Goal: Navigation & Orientation: Locate item on page

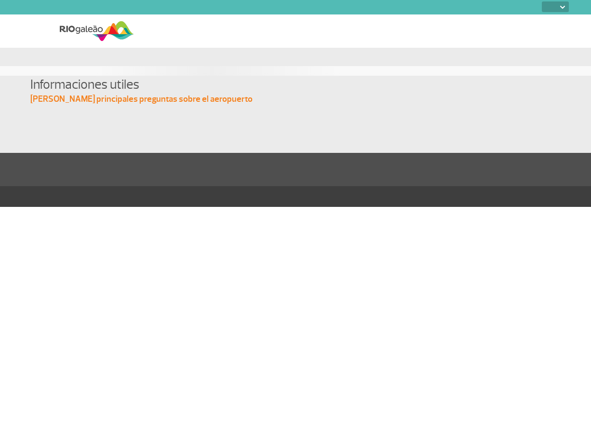
select select
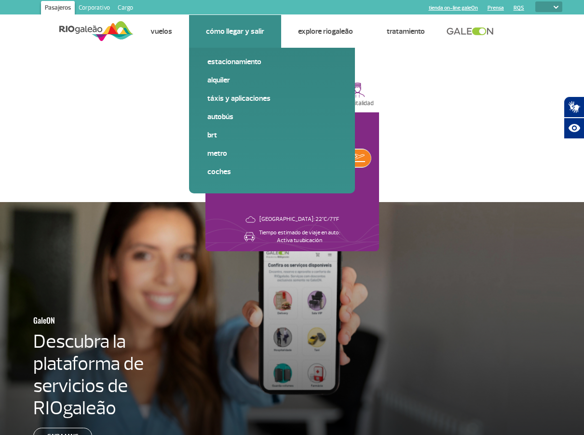
click at [227, 31] on link "Cómo llegar y salir" at bounding box center [235, 32] width 58 height 10
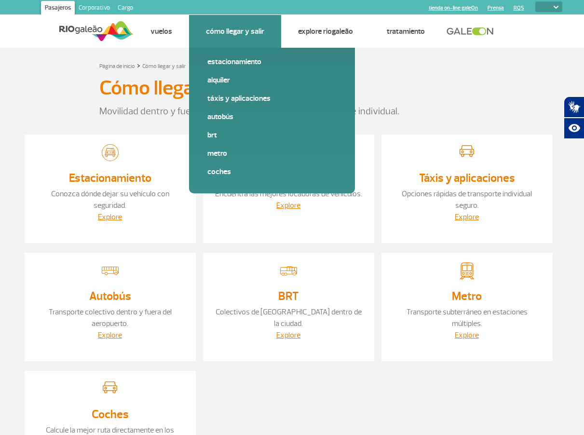
click at [231, 35] on link "Cómo llegar y salir" at bounding box center [235, 32] width 58 height 10
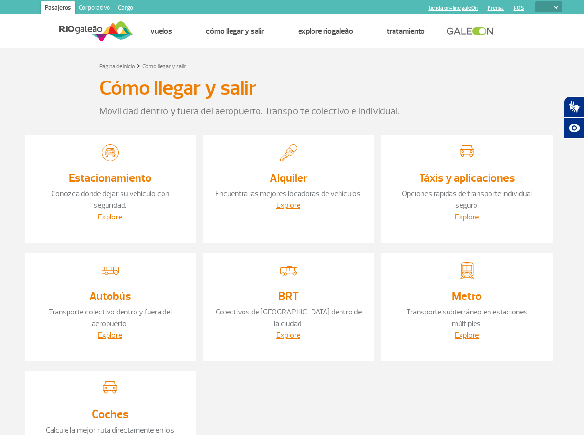
click at [555, 5] on select "PT ENG ESP" at bounding box center [548, 6] width 27 height 11
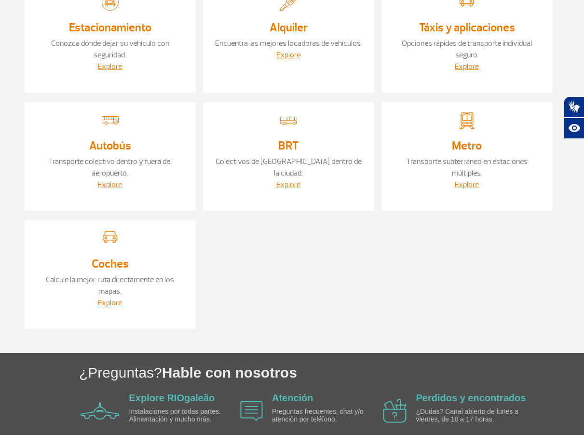
scroll to position [149, 0]
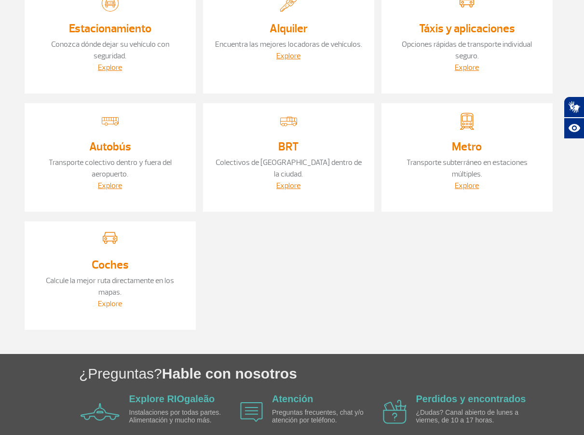
click at [110, 305] on link "Explore" at bounding box center [110, 304] width 24 height 10
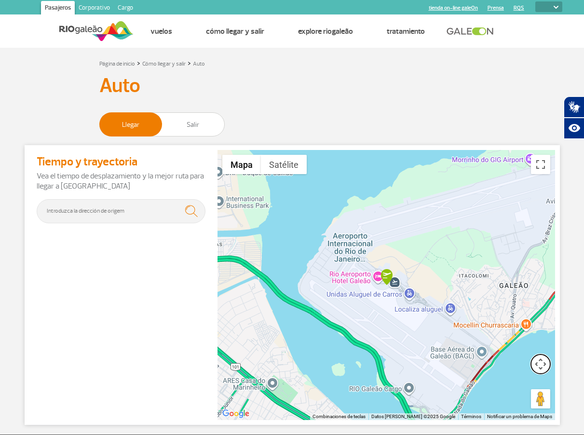
click at [538, 368] on button "Controles de visualización del mapa" at bounding box center [540, 363] width 19 height 19
click at [518, 391] on button "Reducir" at bounding box center [516, 387] width 19 height 19
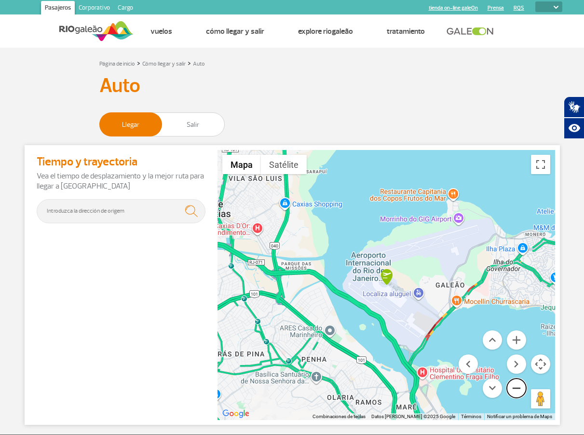
click at [518, 391] on button "Reducir" at bounding box center [516, 387] width 19 height 19
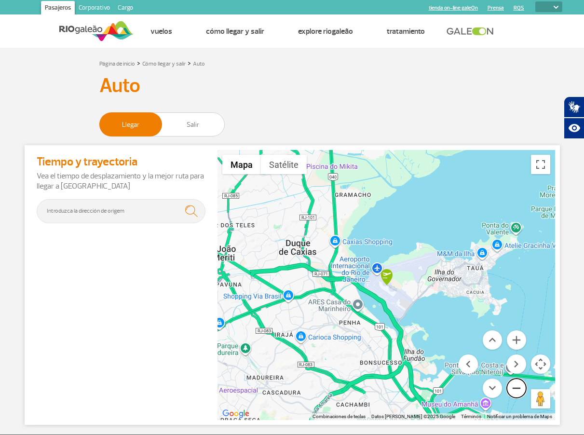
click at [518, 391] on button "Reducir" at bounding box center [516, 387] width 19 height 19
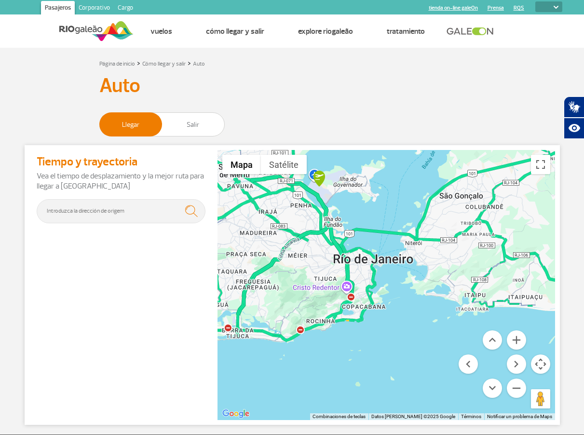
drag, startPoint x: 465, startPoint y: 298, endPoint x: 399, endPoint y: 200, distance: 117.9
click at [399, 200] on div at bounding box center [385, 285] width 337 height 270
click at [516, 341] on button "Ampliar" at bounding box center [516, 339] width 19 height 19
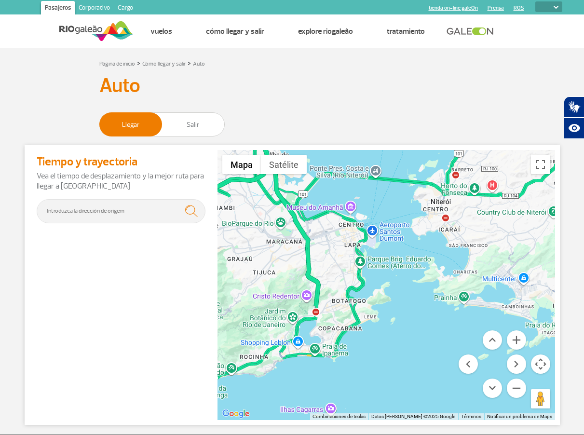
drag, startPoint x: 327, startPoint y: 268, endPoint x: 331, endPoint y: 283, distance: 15.0
click at [327, 271] on div at bounding box center [385, 285] width 337 height 270
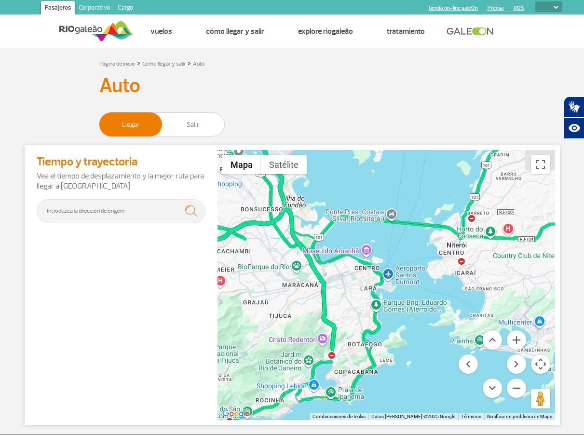
drag, startPoint x: 331, startPoint y: 283, endPoint x: 344, endPoint y: 320, distance: 39.5
click at [344, 320] on div at bounding box center [385, 285] width 337 height 270
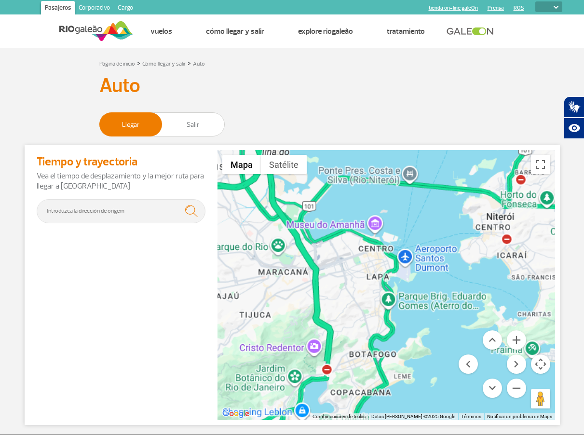
click at [344, 320] on div at bounding box center [385, 285] width 337 height 270
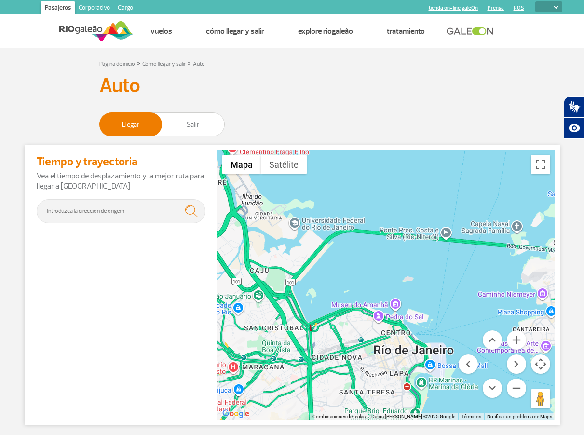
drag, startPoint x: 446, startPoint y: 201, endPoint x: 453, endPoint y: 318, distance: 117.3
click at [453, 318] on div at bounding box center [385, 285] width 337 height 270
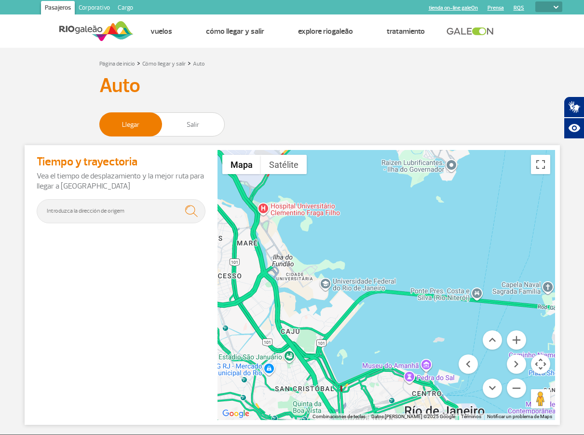
drag, startPoint x: 345, startPoint y: 266, endPoint x: 379, endPoint y: 353, distance: 94.1
click at [379, 350] on div at bounding box center [385, 285] width 337 height 270
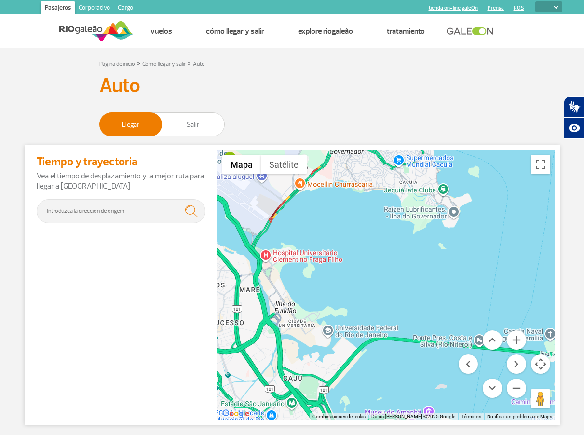
click at [379, 354] on div at bounding box center [385, 285] width 337 height 270
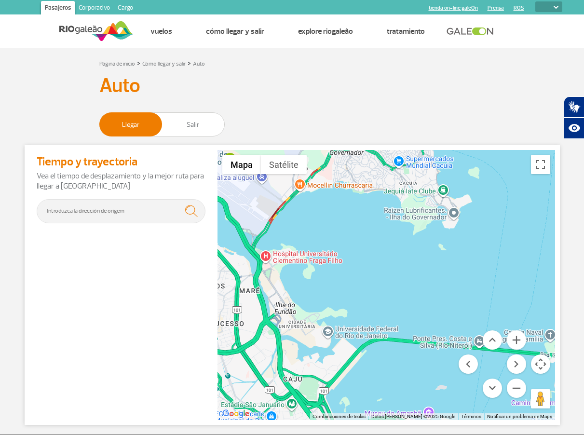
click at [359, 271] on div at bounding box center [385, 285] width 337 height 270
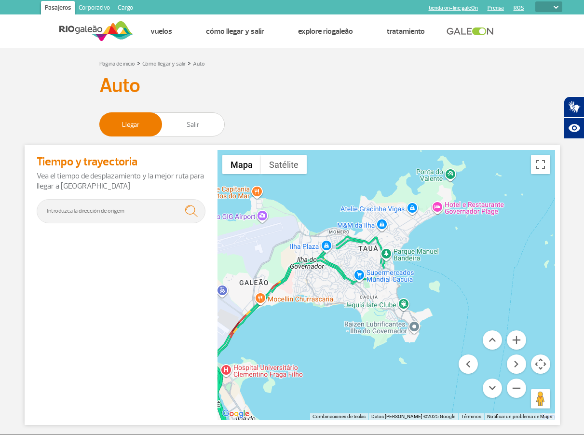
drag, startPoint x: 357, startPoint y: 275, endPoint x: 317, endPoint y: 391, distance: 123.0
click at [317, 391] on div at bounding box center [385, 285] width 337 height 270
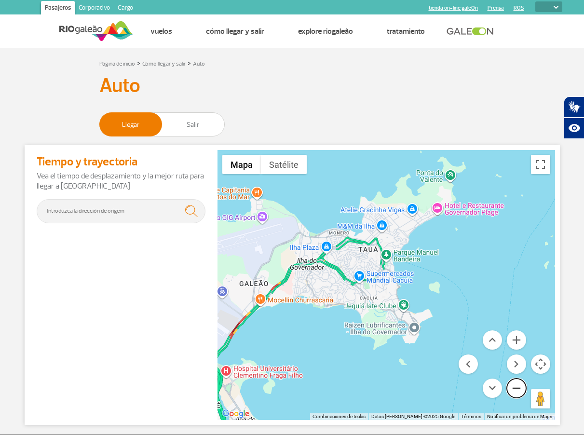
click at [516, 385] on button "Reducir" at bounding box center [516, 387] width 19 height 19
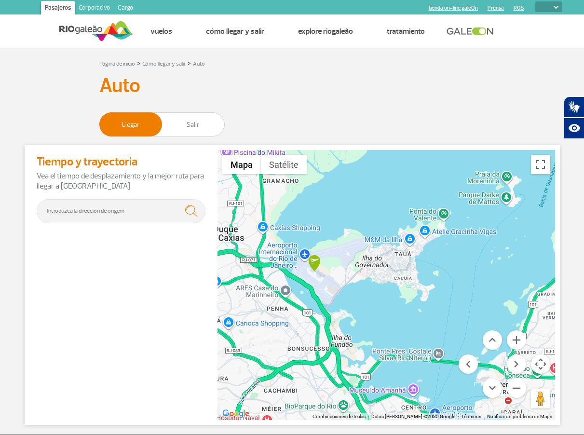
drag, startPoint x: 306, startPoint y: 316, endPoint x: 330, endPoint y: 305, distance: 26.1
click at [330, 305] on div at bounding box center [385, 285] width 337 height 270
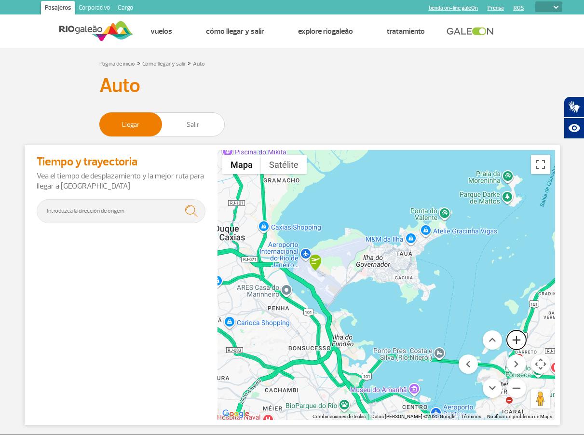
click at [516, 338] on button "Ampliar" at bounding box center [516, 339] width 19 height 19
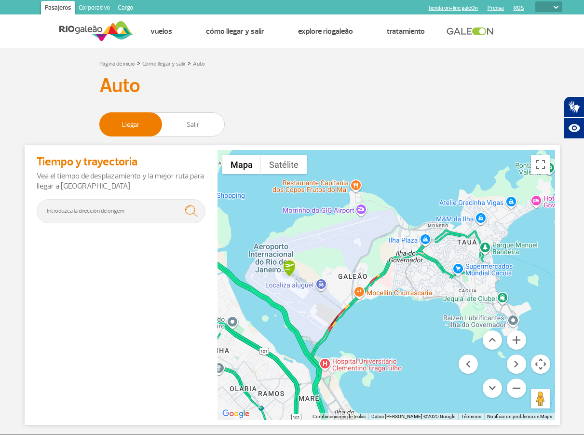
drag, startPoint x: 293, startPoint y: 232, endPoint x: 347, endPoint y: 253, distance: 57.8
click at [347, 253] on div at bounding box center [385, 285] width 337 height 270
click at [353, 253] on div at bounding box center [385, 285] width 337 height 270
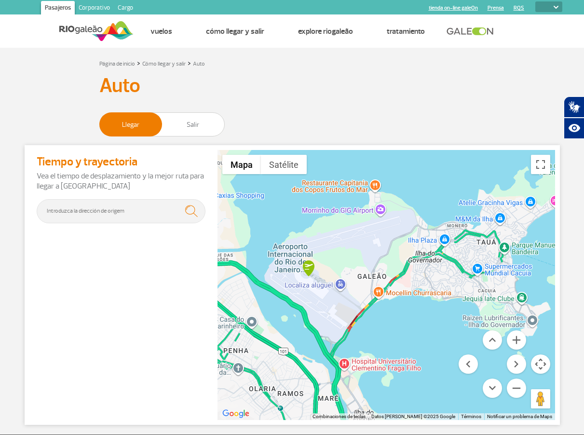
click at [374, 253] on div at bounding box center [385, 285] width 337 height 270
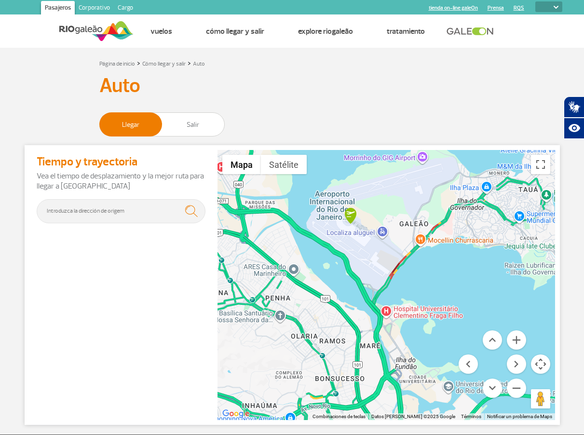
drag, startPoint x: 376, startPoint y: 253, endPoint x: 417, endPoint y: 201, distance: 66.3
click at [417, 201] on div at bounding box center [385, 285] width 337 height 270
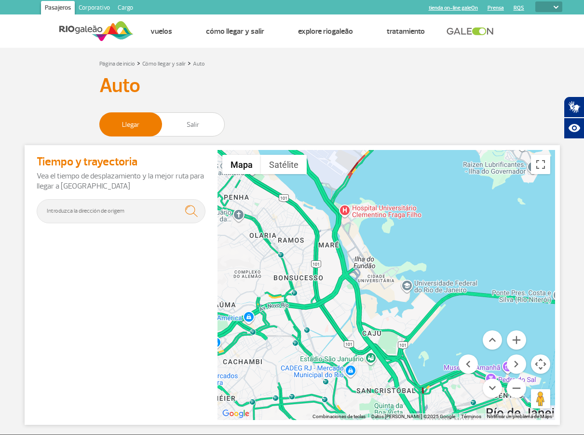
drag, startPoint x: 465, startPoint y: 328, endPoint x: 421, endPoint y: 222, distance: 114.7
click at [421, 222] on div at bounding box center [385, 285] width 337 height 270
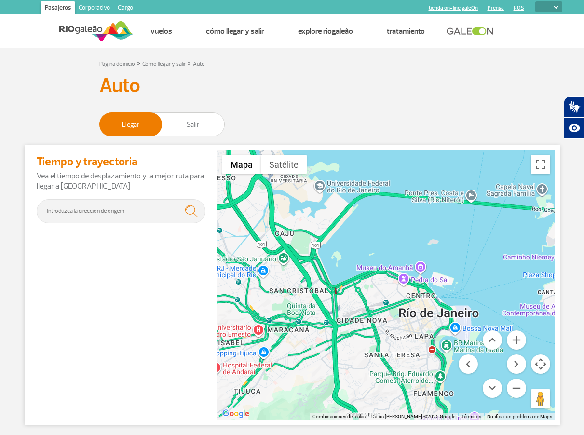
drag, startPoint x: 507, startPoint y: 294, endPoint x: 420, endPoint y: 199, distance: 129.0
click at [420, 199] on div at bounding box center [385, 285] width 337 height 270
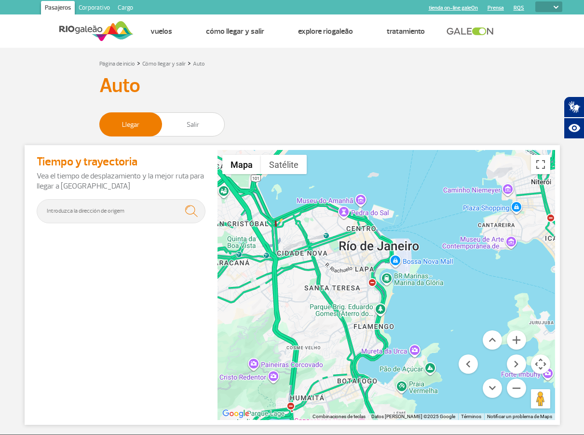
drag, startPoint x: 468, startPoint y: 254, endPoint x: 409, endPoint y: 187, distance: 90.5
click at [409, 187] on div at bounding box center [385, 285] width 337 height 270
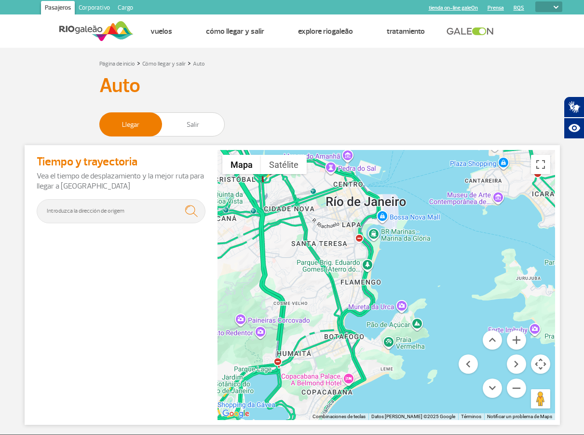
drag, startPoint x: 443, startPoint y: 300, endPoint x: 430, endPoint y: 255, distance: 46.7
click at [430, 255] on div at bounding box center [385, 285] width 337 height 270
click at [515, 338] on button "Ampliar" at bounding box center [516, 339] width 19 height 19
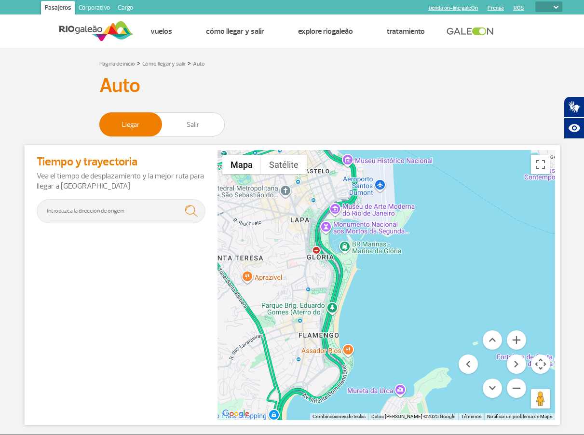
drag, startPoint x: 462, startPoint y: 248, endPoint x: 444, endPoint y: 304, distance: 58.5
click at [444, 304] on div at bounding box center [385, 285] width 337 height 270
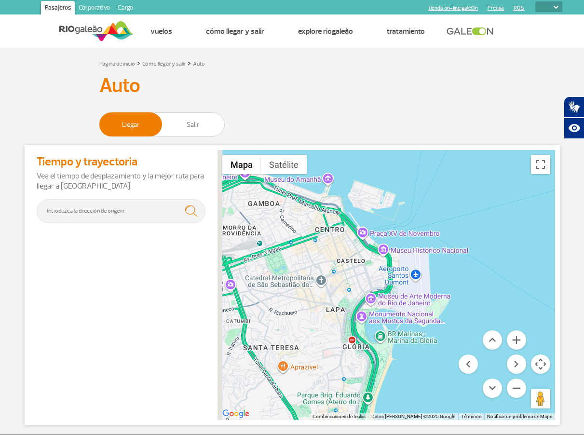
drag, startPoint x: 415, startPoint y: 187, endPoint x: 451, endPoint y: 279, distance: 98.3
click at [451, 279] on div at bounding box center [385, 285] width 337 height 270
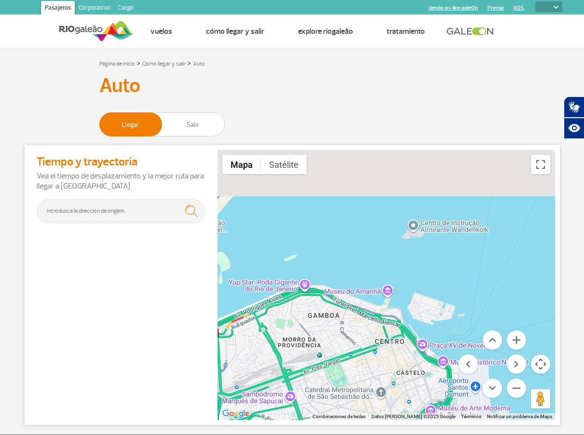
drag, startPoint x: 394, startPoint y: 170, endPoint x: 468, endPoint y: 309, distance: 157.4
click at [468, 309] on div at bounding box center [385, 285] width 337 height 270
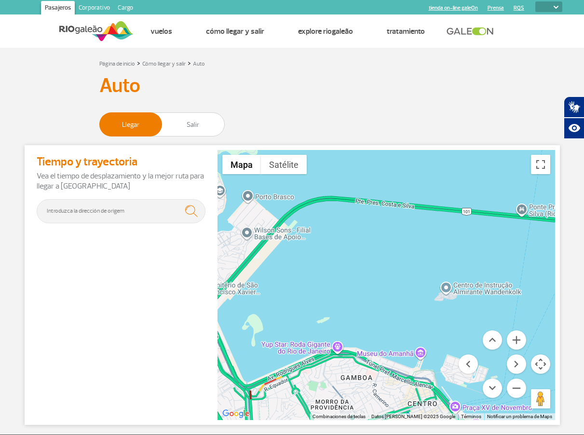
drag, startPoint x: 309, startPoint y: 247, endPoint x: 373, endPoint y: 327, distance: 102.6
click at [373, 327] on div at bounding box center [385, 285] width 337 height 270
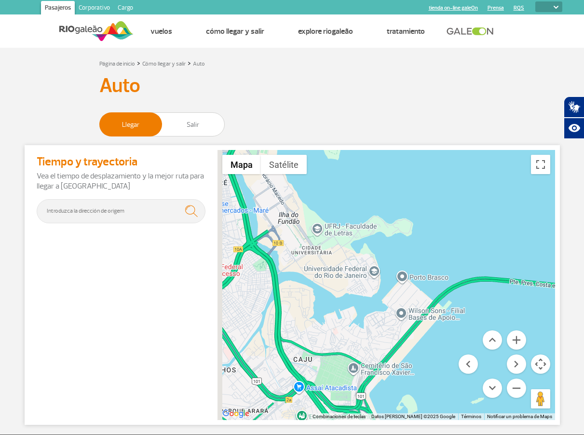
drag, startPoint x: 400, startPoint y: 360, endPoint x: 484, endPoint y: 372, distance: 84.2
click at [484, 372] on div "Mapa Relieve Satélite Etiquetas Combinaciones de teclas Datos [PERSON_NAME] Dat…" at bounding box center [385, 285] width 337 height 270
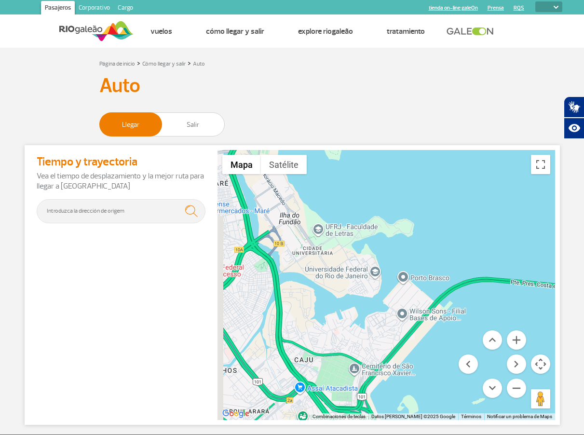
click at [484, 372] on menu at bounding box center [491, 363] width 67 height 67
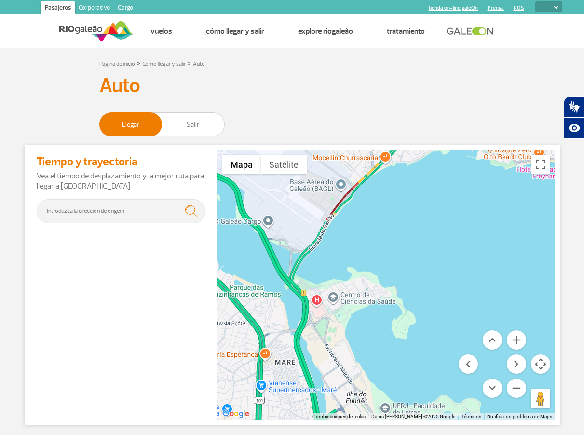
drag, startPoint x: 403, startPoint y: 210, endPoint x: 471, endPoint y: 393, distance: 195.0
click at [471, 393] on div "Mapa Relieve Satélite Etiquetas Combinaciones de teclas Datos [PERSON_NAME] Dat…" at bounding box center [385, 285] width 337 height 270
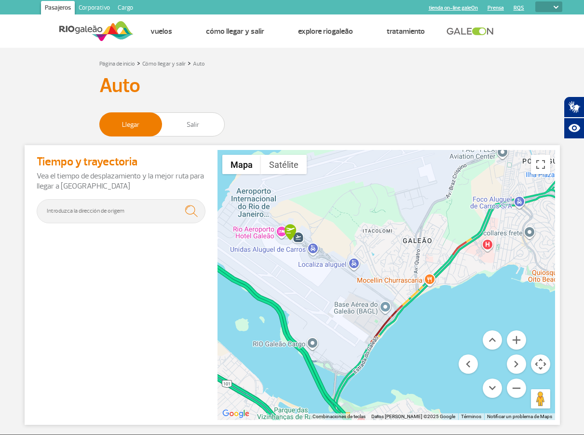
drag, startPoint x: 390, startPoint y: 260, endPoint x: 433, endPoint y: 373, distance: 120.9
click at [433, 373] on div at bounding box center [385, 285] width 337 height 270
click at [511, 388] on button "Reducir" at bounding box center [516, 387] width 19 height 19
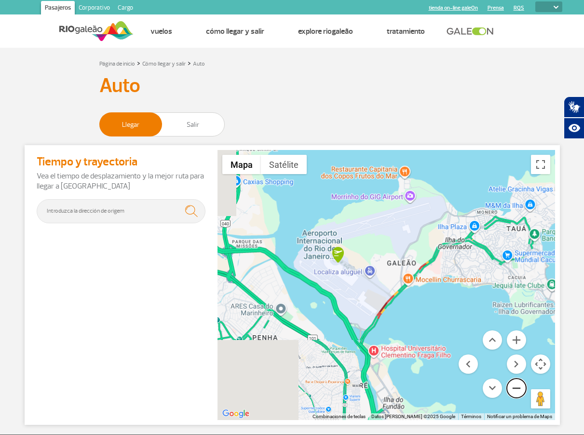
click at [511, 388] on button "Reducir" at bounding box center [516, 387] width 19 height 19
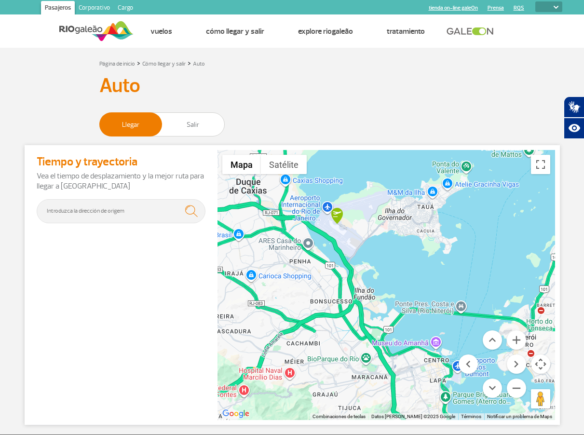
drag, startPoint x: 440, startPoint y: 309, endPoint x: 421, endPoint y: 269, distance: 44.6
click at [421, 269] on div at bounding box center [385, 285] width 337 height 270
click at [541, 361] on button "Controles de visualización del mapa" at bounding box center [540, 363] width 19 height 19
drag, startPoint x: 483, startPoint y: 333, endPoint x: 478, endPoint y: 315, distance: 18.6
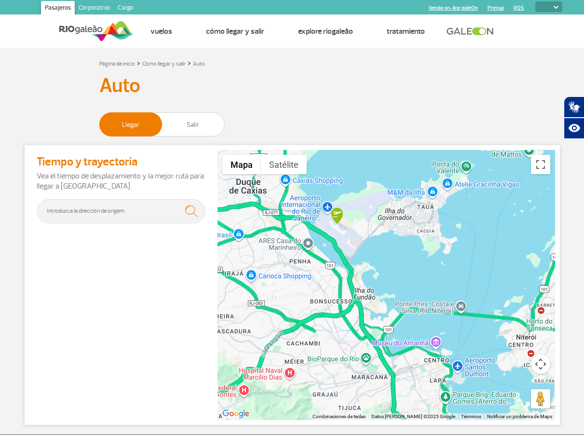
click at [478, 315] on div at bounding box center [385, 285] width 337 height 270
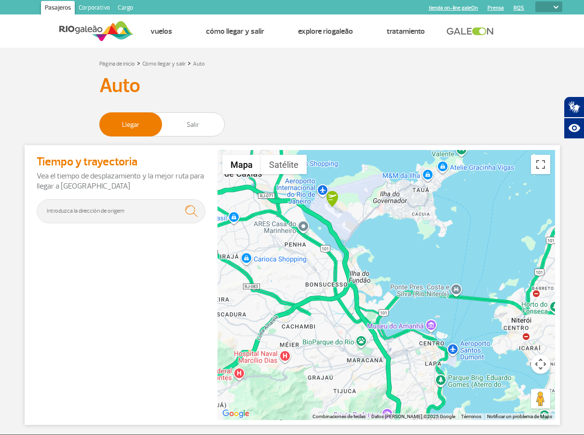
drag, startPoint x: 477, startPoint y: 310, endPoint x: 477, endPoint y: 302, distance: 8.7
click at [477, 307] on div at bounding box center [385, 285] width 337 height 270
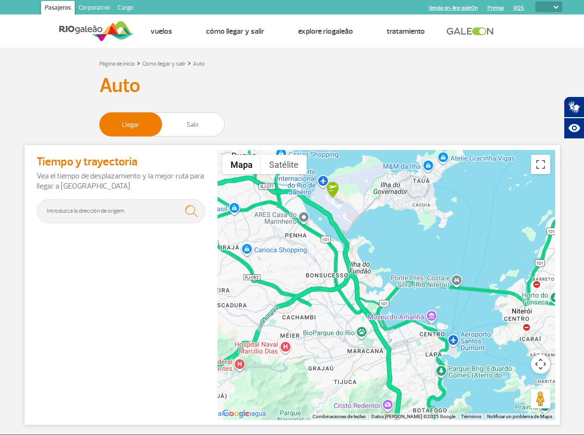
drag, startPoint x: 477, startPoint y: 302, endPoint x: 483, endPoint y: 305, distance: 6.7
click at [482, 305] on div at bounding box center [385, 285] width 337 height 270
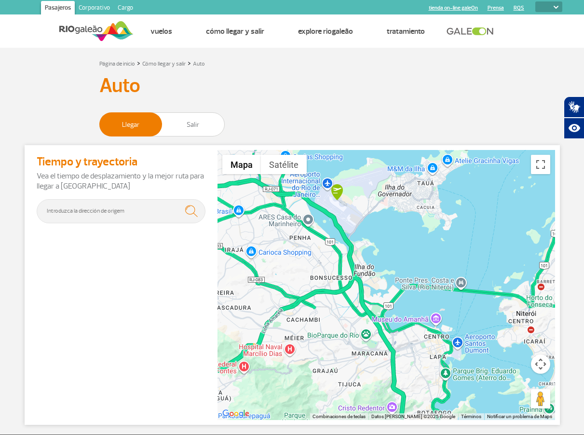
click at [483, 306] on div at bounding box center [385, 285] width 337 height 270
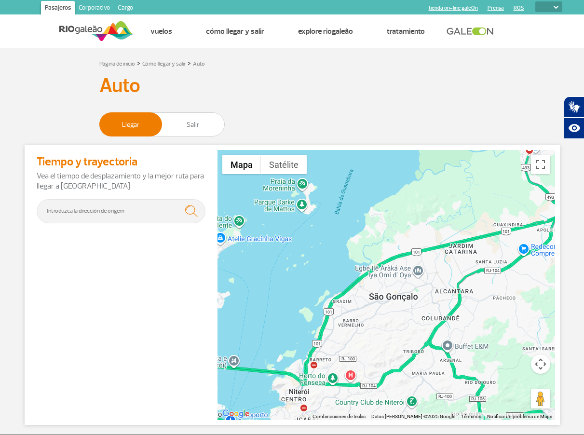
drag, startPoint x: 483, startPoint y: 306, endPoint x: 253, endPoint y: 383, distance: 242.0
click at [253, 383] on div at bounding box center [385, 285] width 337 height 270
click at [541, 370] on button "Controles de visualización del mapa" at bounding box center [540, 363] width 19 height 19
click at [513, 394] on button "Reducir" at bounding box center [516, 387] width 19 height 19
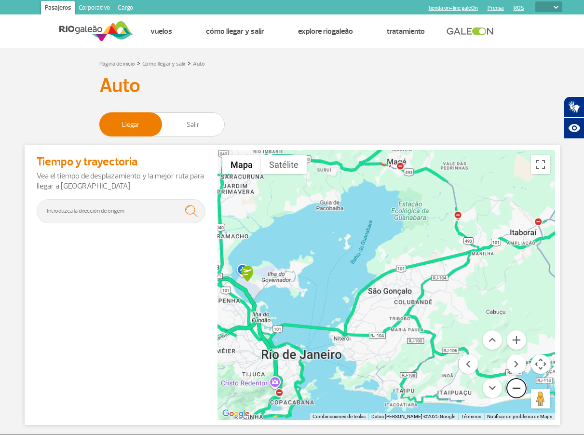
click at [513, 394] on button "Reducir" at bounding box center [516, 387] width 19 height 19
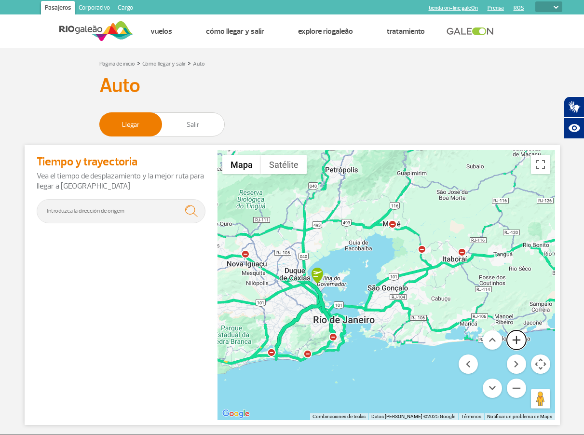
click at [517, 340] on button "Ampliar" at bounding box center [516, 339] width 19 height 19
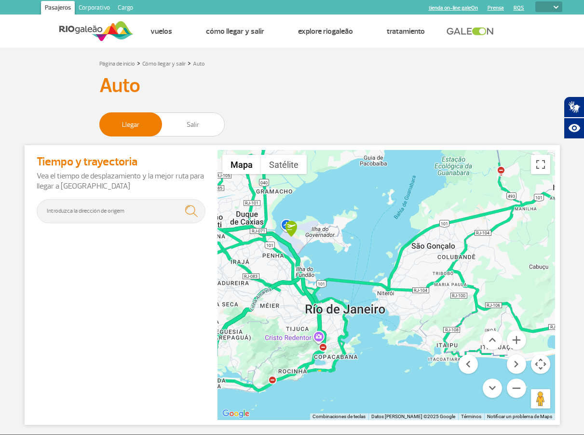
drag, startPoint x: 312, startPoint y: 302, endPoint x: 360, endPoint y: 256, distance: 66.5
click at [360, 256] on div at bounding box center [385, 285] width 337 height 270
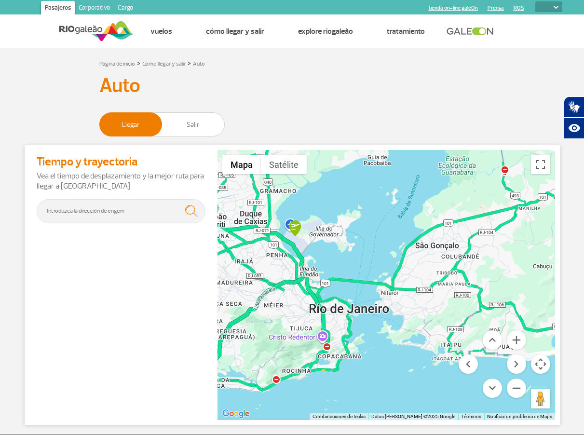
click at [361, 257] on div at bounding box center [385, 285] width 337 height 270
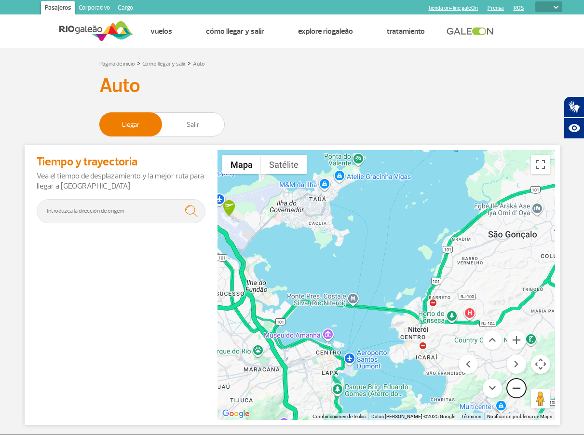
click at [520, 383] on button "Reducir" at bounding box center [516, 387] width 19 height 19
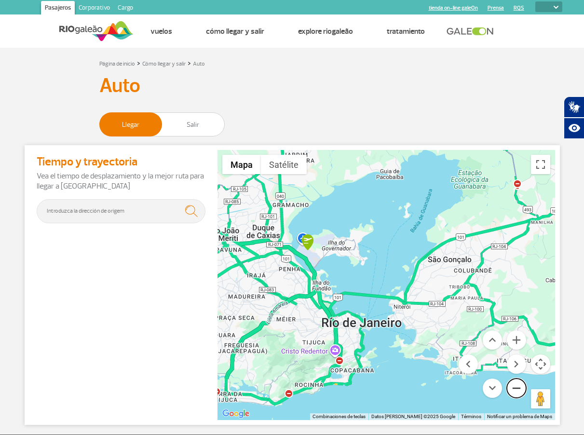
click at [520, 383] on button "Reducir" at bounding box center [516, 387] width 19 height 19
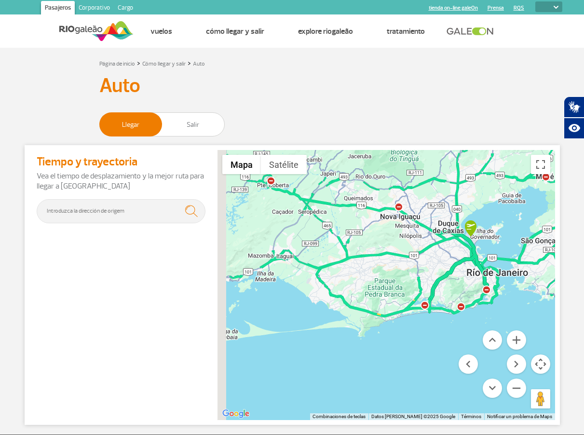
drag, startPoint x: 330, startPoint y: 340, endPoint x: 489, endPoint y: 307, distance: 162.4
click at [489, 307] on div at bounding box center [385, 285] width 337 height 270
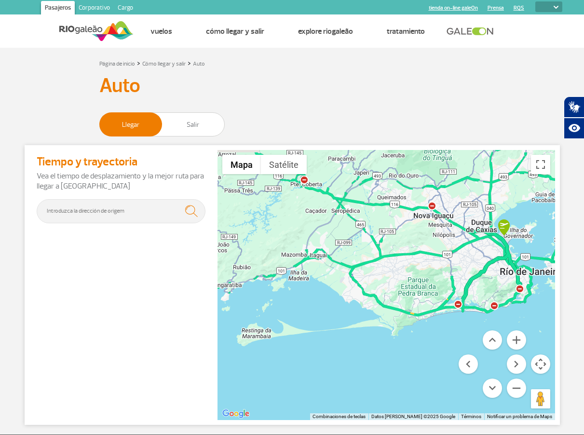
click at [489, 307] on div at bounding box center [385, 285] width 337 height 270
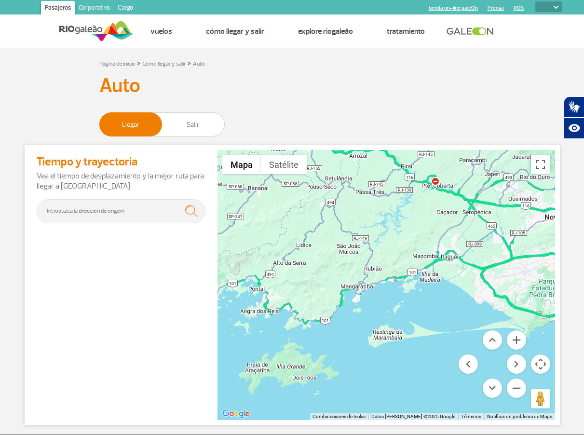
drag, startPoint x: 320, startPoint y: 304, endPoint x: 452, endPoint y: 305, distance: 132.1
click at [452, 305] on div at bounding box center [385, 285] width 337 height 270
click at [514, 344] on button "Ampliar" at bounding box center [516, 339] width 19 height 19
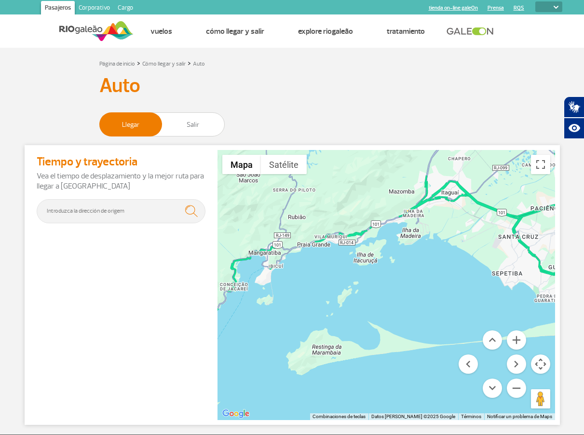
drag, startPoint x: 280, startPoint y: 339, endPoint x: 201, endPoint y: 306, distance: 85.7
click at [200, 305] on div "Tiempo y trayectoria Vea el tiempo de desplazamiento y la mejor ruta para llega…" at bounding box center [292, 285] width 535 height 280
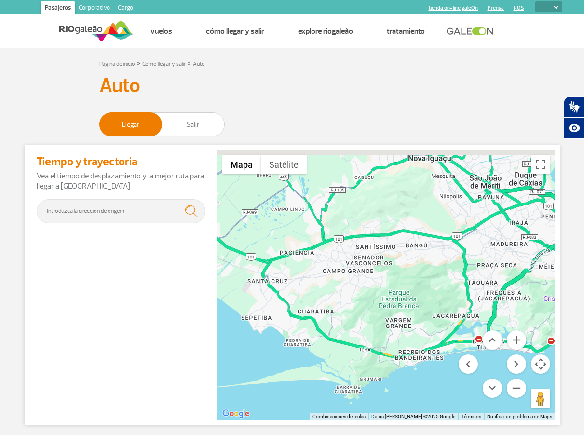
drag, startPoint x: 525, startPoint y: 256, endPoint x: 280, endPoint y: 305, distance: 249.1
click at [280, 305] on div at bounding box center [385, 285] width 337 height 270
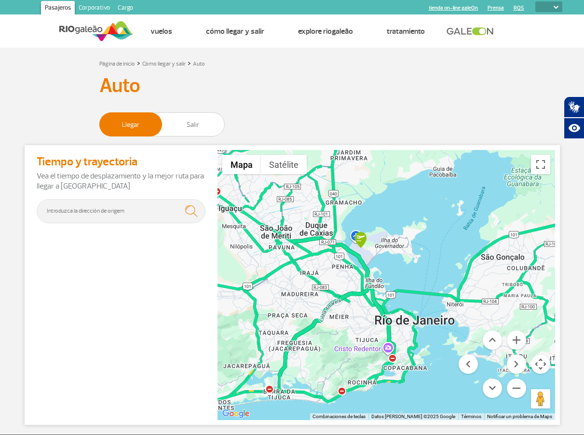
drag, startPoint x: 497, startPoint y: 250, endPoint x: 300, endPoint y: 294, distance: 202.0
click at [300, 293] on div at bounding box center [385, 285] width 337 height 270
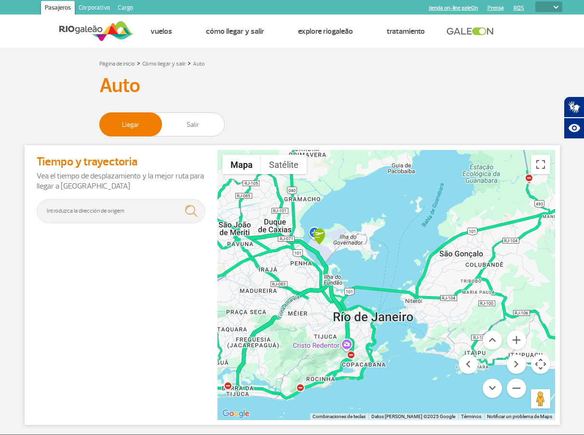
drag, startPoint x: 448, startPoint y: 277, endPoint x: 429, endPoint y: 289, distance: 22.3
click at [405, 273] on div at bounding box center [385, 285] width 337 height 270
click at [517, 382] on button "Reducir" at bounding box center [516, 387] width 19 height 19
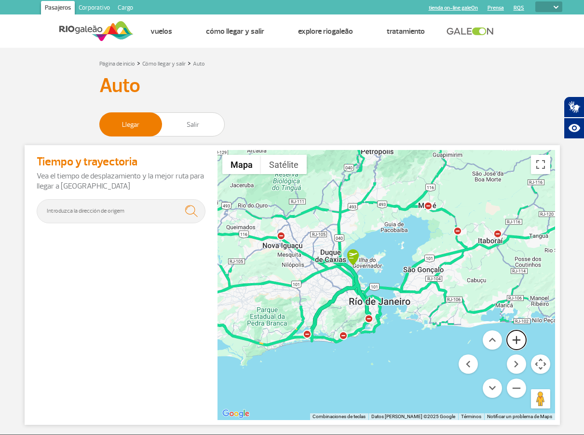
click at [516, 340] on button "Ampliar" at bounding box center [516, 339] width 19 height 19
